Goal: Task Accomplishment & Management: Complete application form

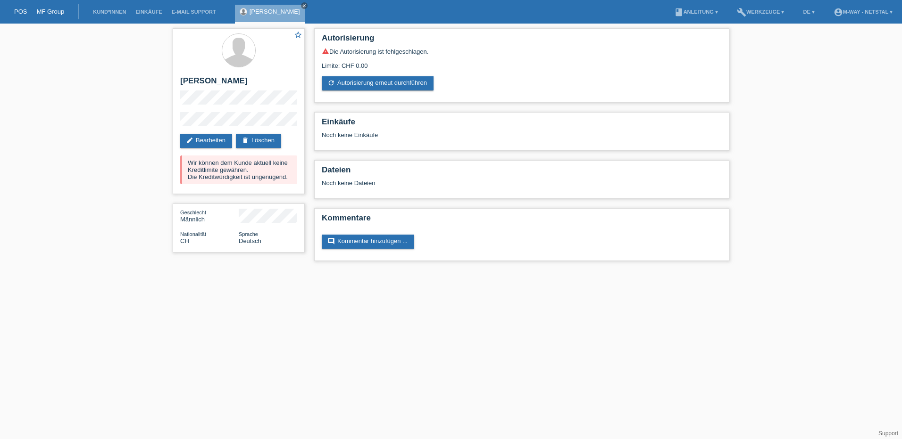
click at [41, 12] on link "POS — MF Group" at bounding box center [39, 11] width 50 height 7
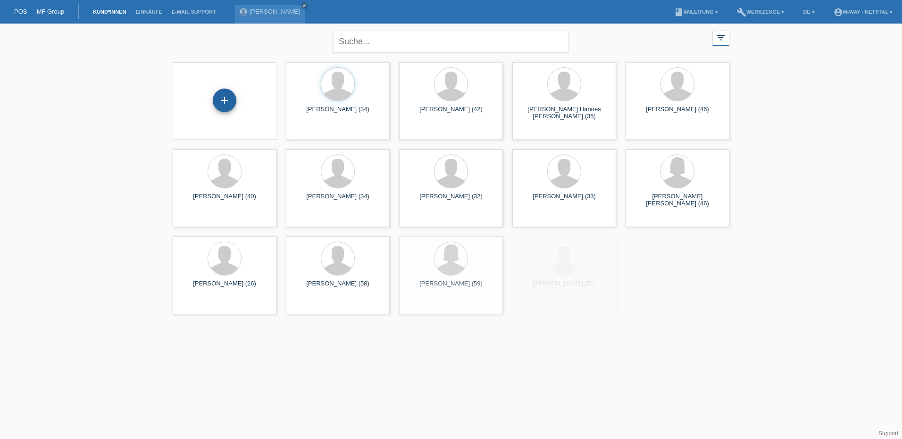
click at [228, 109] on div "+" at bounding box center [225, 101] width 24 height 24
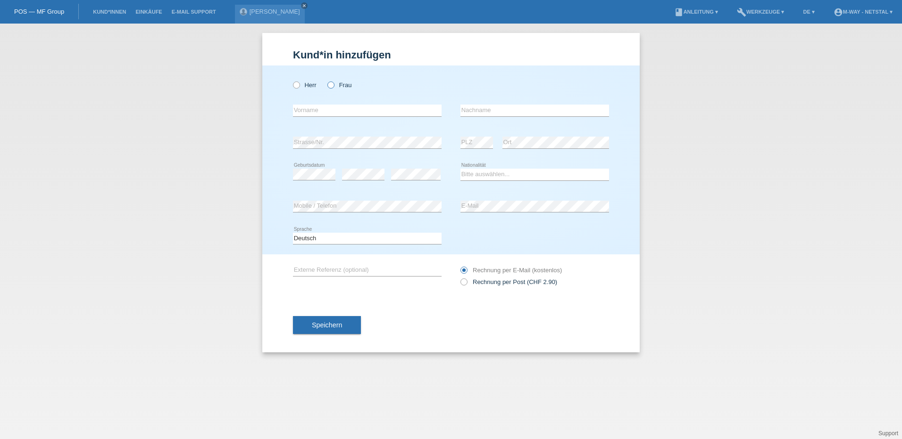
click at [338, 84] on label "Frau" at bounding box center [339, 85] width 24 height 7
click at [333, 84] on input "Frau" at bounding box center [330, 85] width 6 height 6
radio input "true"
click at [327, 104] on div "error Vorname" at bounding box center [367, 111] width 149 height 32
click at [330, 112] on input "text" at bounding box center [367, 111] width 149 height 12
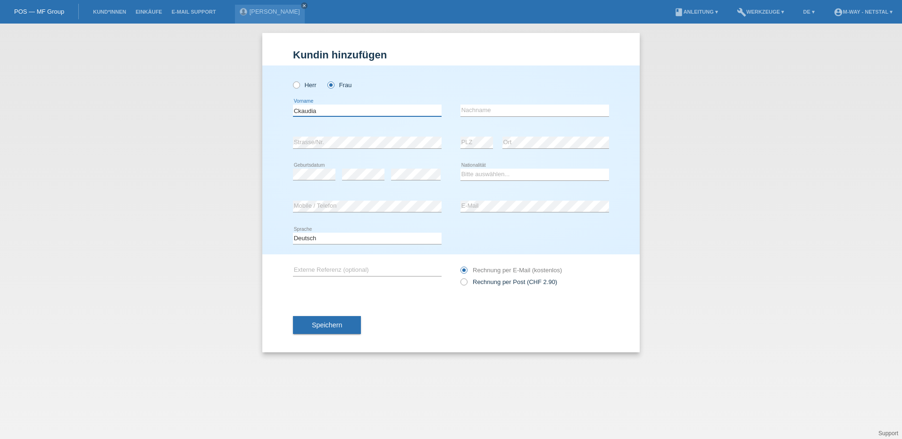
type input "Ckaudia"
type input "Camenisch"
click at [299, 112] on input "Ckaudia" at bounding box center [367, 111] width 149 height 12
type input "[PERSON_NAME]"
click at [356, 170] on div "error" at bounding box center [363, 175] width 42 height 32
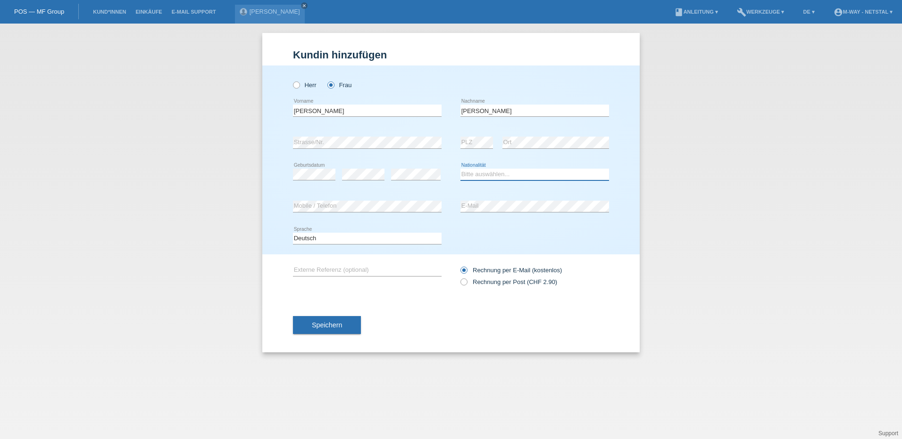
click at [474, 178] on select "Bitte auswählen... Schweiz Deutschland Liechtenstein Österreich ------------ Af…" at bounding box center [534, 174] width 149 height 11
select select "CH"
click at [460, 169] on select "Bitte auswählen... Schweiz Deutschland Liechtenstein Österreich ------------ Af…" at bounding box center [534, 174] width 149 height 11
click at [338, 319] on button "Speichern" at bounding box center [327, 325] width 68 height 18
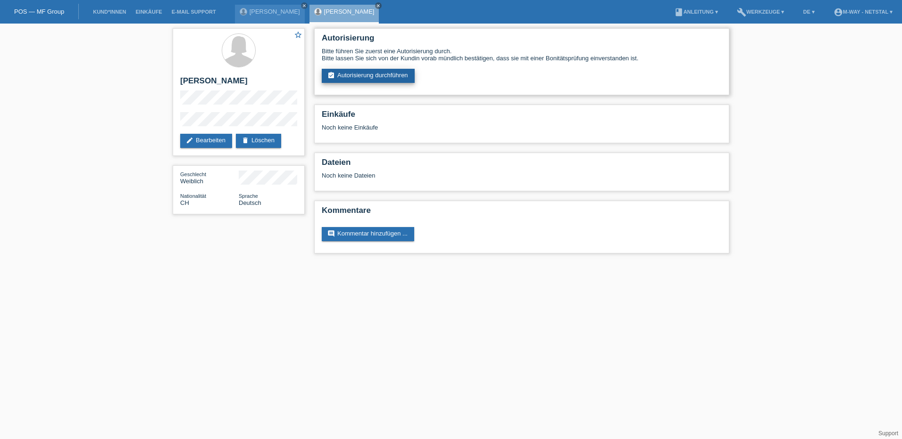
click at [374, 80] on link "assignment_turned_in Autorisierung durchführen" at bounding box center [368, 76] width 93 height 14
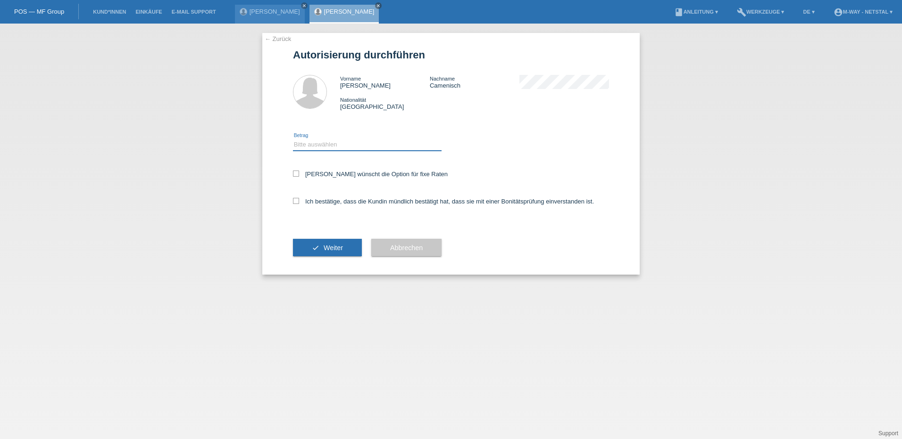
click at [343, 143] on select "Bitte auswählen CHF 1.00 - CHF 499.00 CHF 500.00 - CHF 1'999.00 CHF 2'000.00 - …" at bounding box center [367, 144] width 149 height 11
select select "3"
click at [293, 139] on select "Bitte auswählen CHF 1.00 - CHF 499.00 CHF 500.00 - CHF 1'999.00 CHF 2'000.00 - …" at bounding box center [367, 144] width 149 height 11
click at [325, 175] on label "Kundin wünscht die Option für fixe Raten" at bounding box center [370, 174] width 155 height 7
click at [299, 175] on input "Kundin wünscht die Option für fixe Raten" at bounding box center [296, 174] width 6 height 6
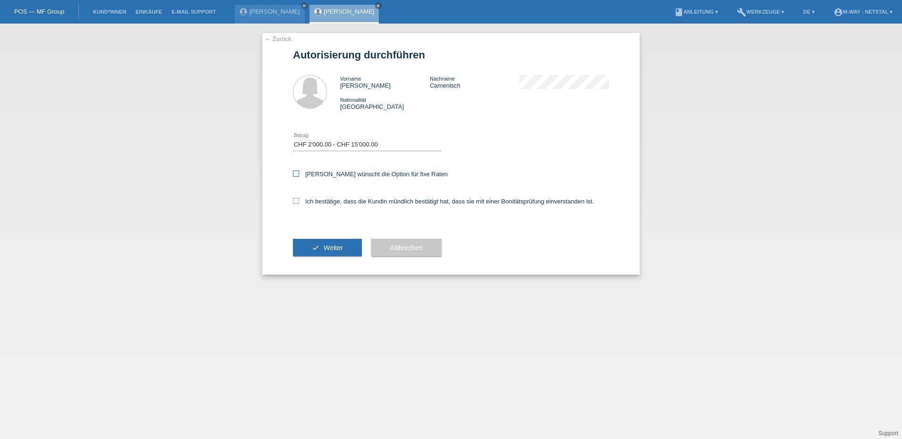
checkbox input "true"
click at [327, 199] on label "Ich bestätige, dass die Kundin mündlich bestätigt hat, dass sie mit einer Bonit…" at bounding box center [443, 201] width 301 height 7
click at [299, 199] on input "Ich bestätige, dass die Kundin mündlich bestätigt hat, dass sie mit einer Bonit…" at bounding box center [296, 201] width 6 height 6
checkbox input "true"
click at [325, 240] on button "check Weiter" at bounding box center [327, 248] width 69 height 18
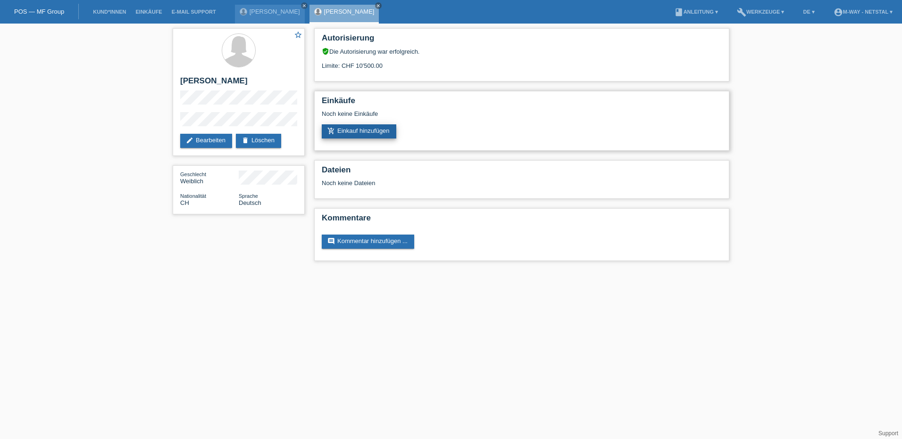
click at [371, 129] on link "add_shopping_cart Einkauf hinzufügen" at bounding box center [359, 131] width 75 height 14
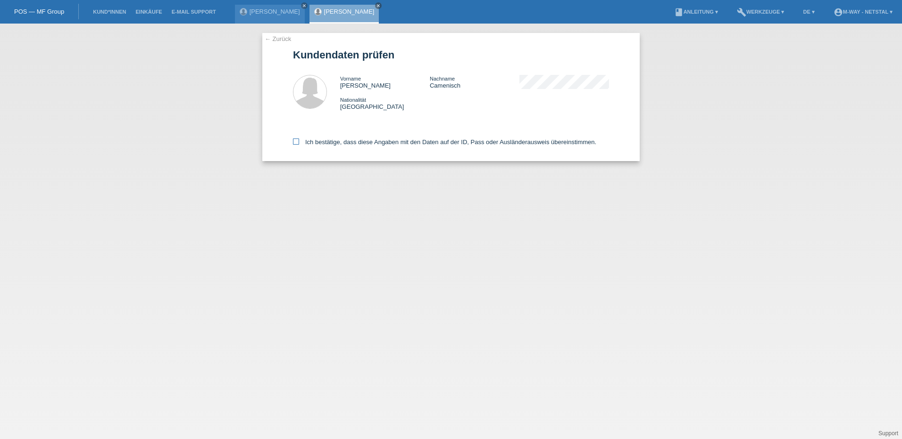
click at [324, 141] on label "Ich bestätige, dass diese Angaben mit den Daten auf der ID, Pass oder Ausländer…" at bounding box center [444, 142] width 303 height 7
click at [299, 141] on input "Ich bestätige, dass diese Angaben mit den Daten auf der ID, Pass oder Ausländer…" at bounding box center [296, 142] width 6 height 6
checkbox input "true"
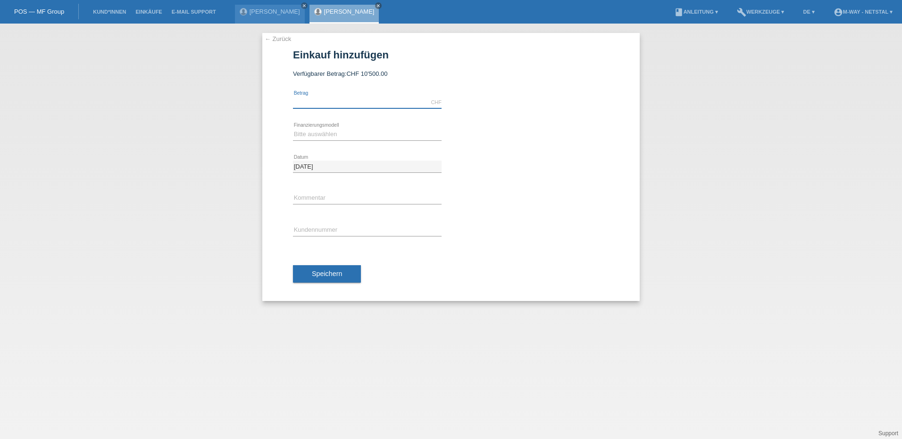
click at [331, 104] on input "text" at bounding box center [367, 103] width 149 height 12
type input "2649.05"
click at [331, 124] on div "Bitte auswählen Fixe Raten Kauf auf Rechnung mit Teilzahlungsoption error Finan…" at bounding box center [367, 135] width 149 height 32
click at [330, 133] on select "Bitte auswählen Fixe Raten Kauf auf Rechnung mit Teilzahlungsoption" at bounding box center [367, 134] width 149 height 11
select select "77"
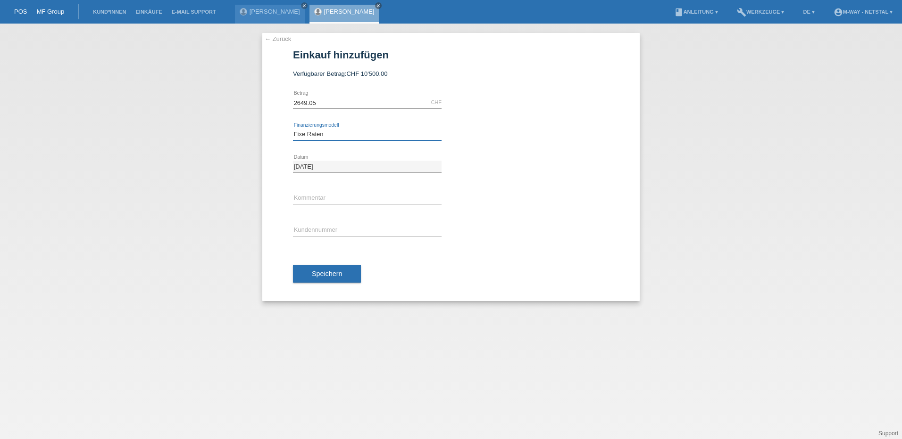
click at [293, 129] on select "Bitte auswählen Fixe Raten Kauf auf Rechnung mit Teilzahlungsoption" at bounding box center [367, 134] width 149 height 11
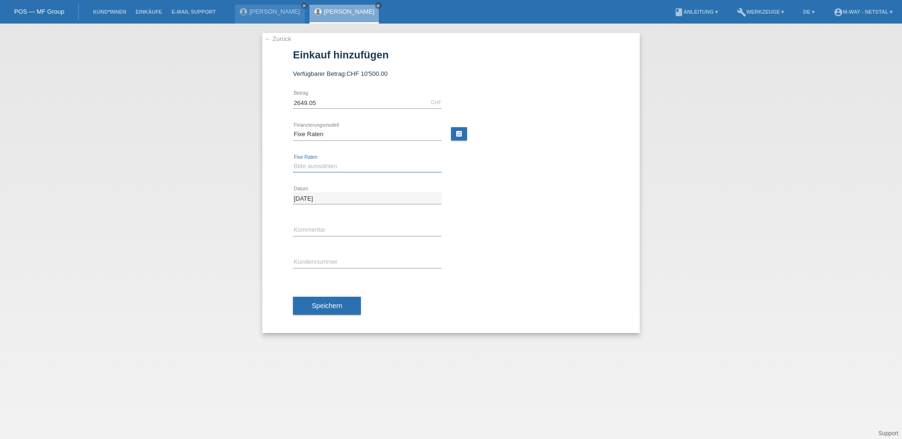
click at [338, 161] on select "Bitte auswählen 4 Raten 5 Raten 6 Raten 7 Raten 8 Raten 9 Raten 10 Raten 11 Rat…" at bounding box center [367, 166] width 149 height 11
select select "202"
click at [293, 161] on select "Bitte auswählen 4 Raten 5 Raten 6 Raten 7 Raten 8 Raten 9 Raten 10 Raten 11 Rat…" at bounding box center [367, 166] width 149 height 11
click at [335, 230] on input "text" at bounding box center [367, 230] width 149 height 12
type input "Cube Nulane Hybrid C:62 SLX"
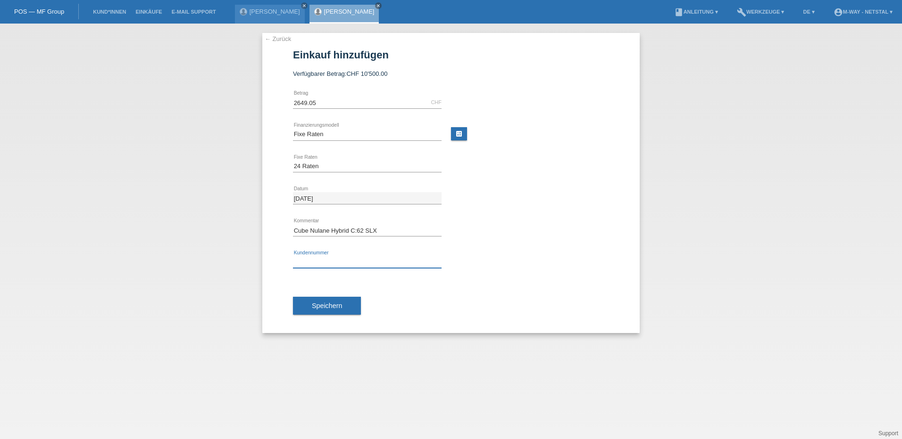
click at [340, 260] on input "text" at bounding box center [367, 263] width 149 height 12
type input "K372310"
click at [328, 311] on button "Speichern" at bounding box center [327, 306] width 68 height 18
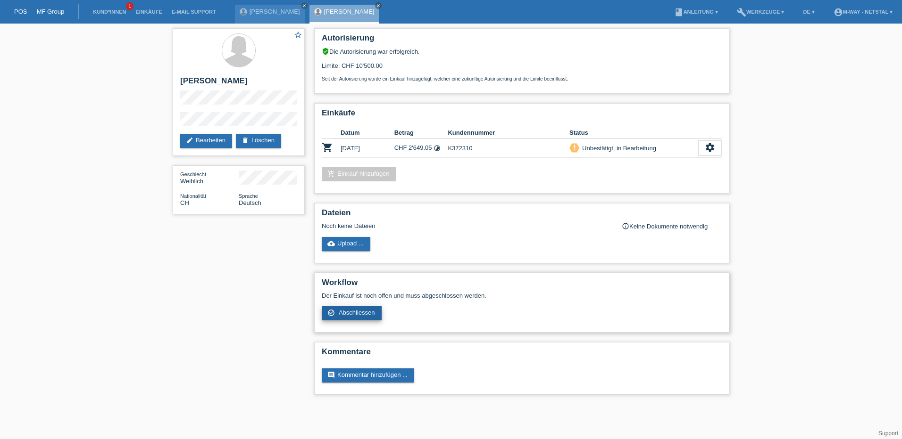
click at [346, 311] on span "Abschliessen" at bounding box center [357, 312] width 36 height 7
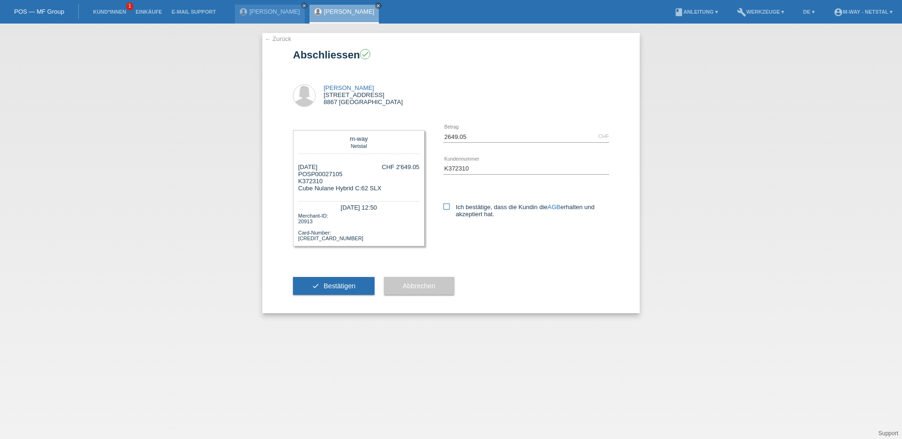
click at [550, 211] on label "Ich bestätige, dass die Kundin die AGB erhalten und akzeptiert hat." at bounding box center [526, 211] width 166 height 14
click at [449, 210] on input "Ich bestätige, dass die Kundin die AGB erhalten und akzeptiert hat." at bounding box center [446, 207] width 6 height 6
checkbox input "true"
click at [338, 283] on span "Bestätigen" at bounding box center [339, 286] width 32 height 8
